Goal: Information Seeking & Learning: Learn about a topic

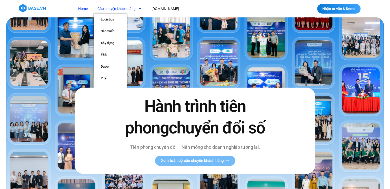
click at [132, 6] on link "Câu chuyện khách hàng" at bounding box center [120, 8] width 52 height 9
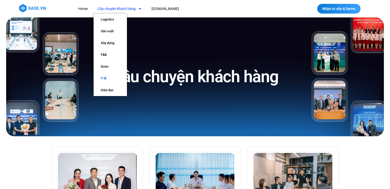
click at [110, 79] on link "Y tế" at bounding box center [110, 79] width 33 height 12
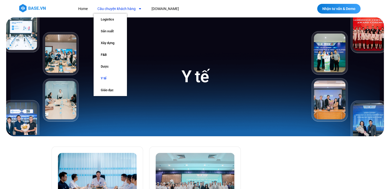
click at [130, 9] on link "Câu chuyện khách hàng" at bounding box center [120, 8] width 52 height 9
